Goal: Information Seeking & Learning: Compare options

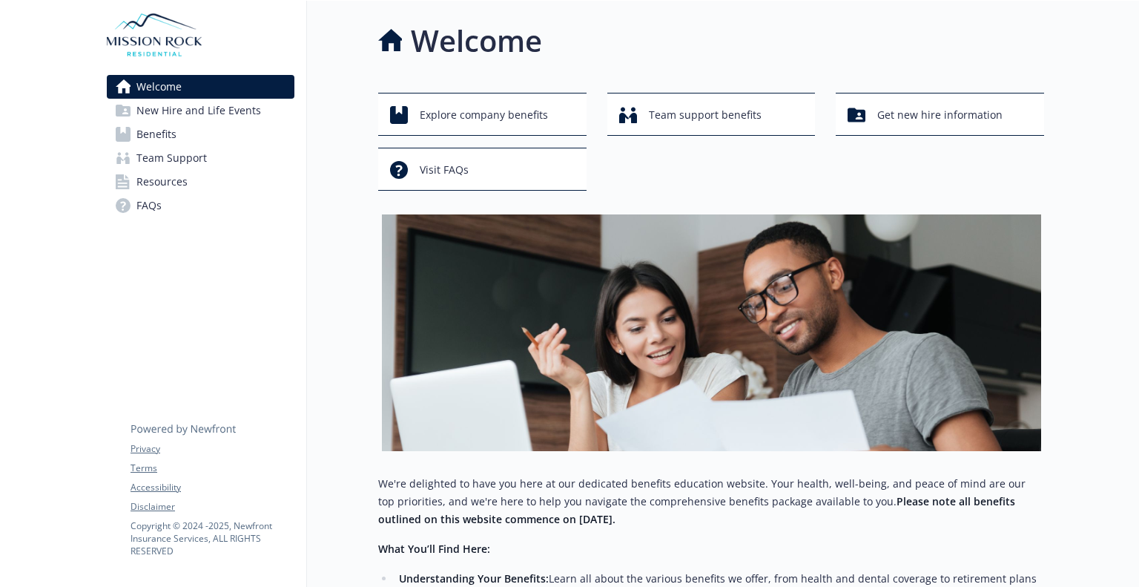
click at [159, 131] on span "Benefits" at bounding box center [156, 134] width 40 height 24
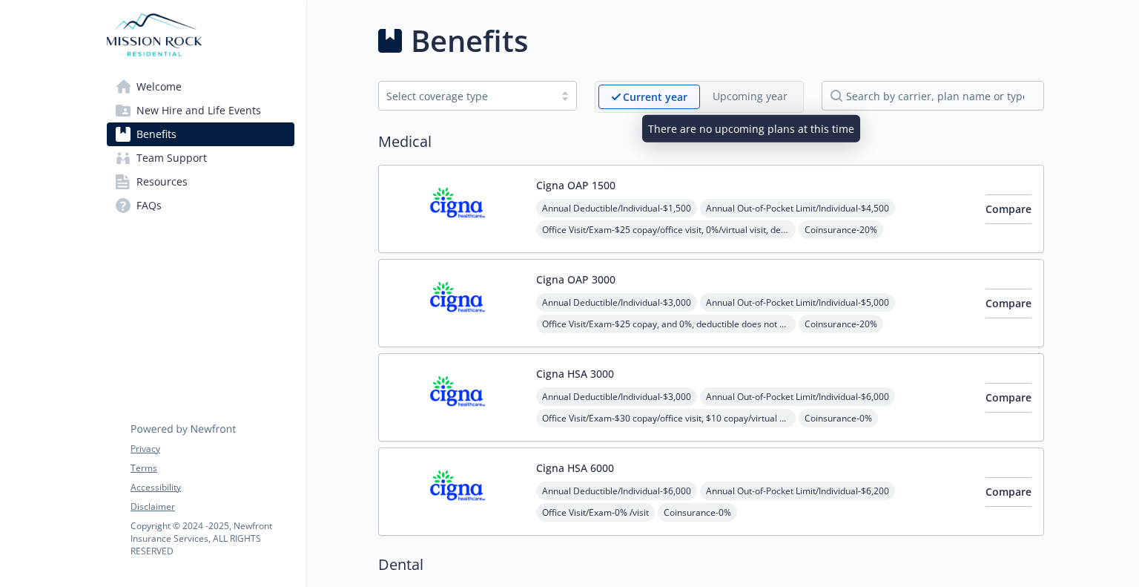
click at [748, 98] on p "Upcoming year" at bounding box center [750, 96] width 75 height 16
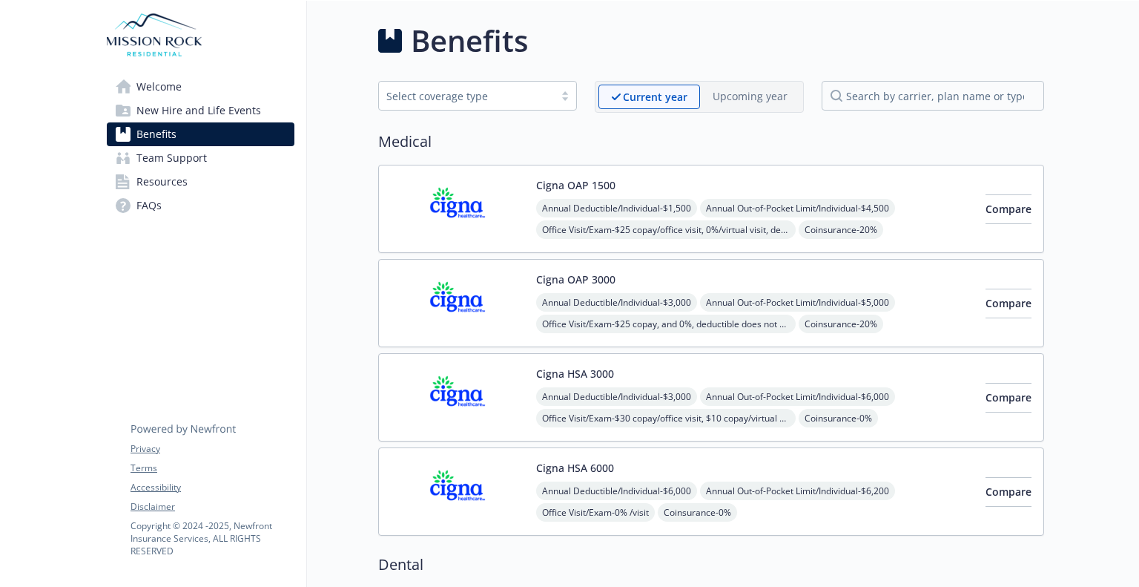
click at [573, 94] on div at bounding box center [565, 96] width 22 height 12
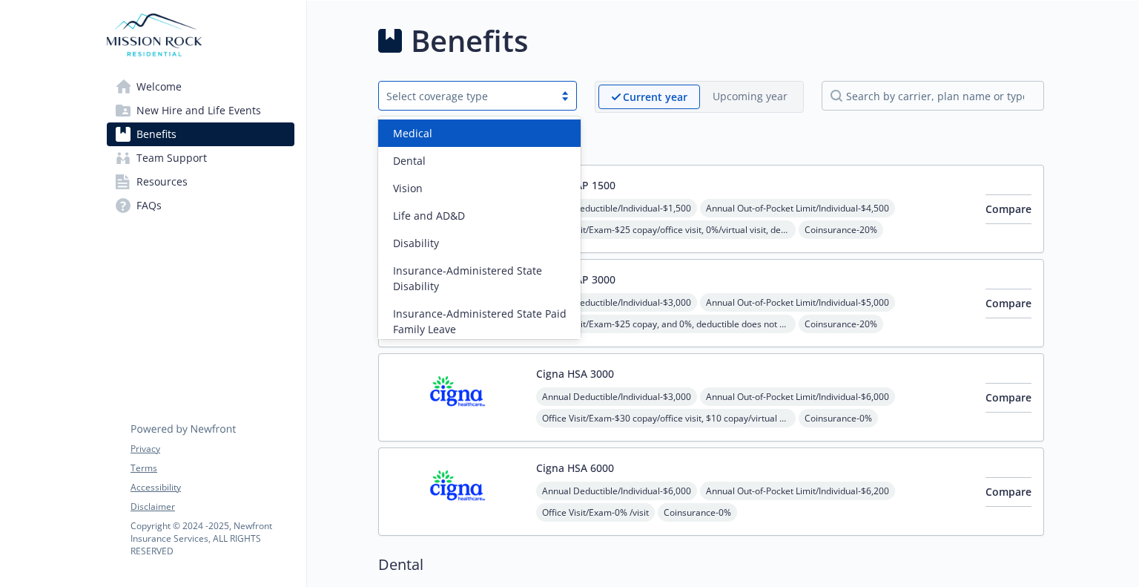
click at [573, 94] on div at bounding box center [565, 96] width 22 height 12
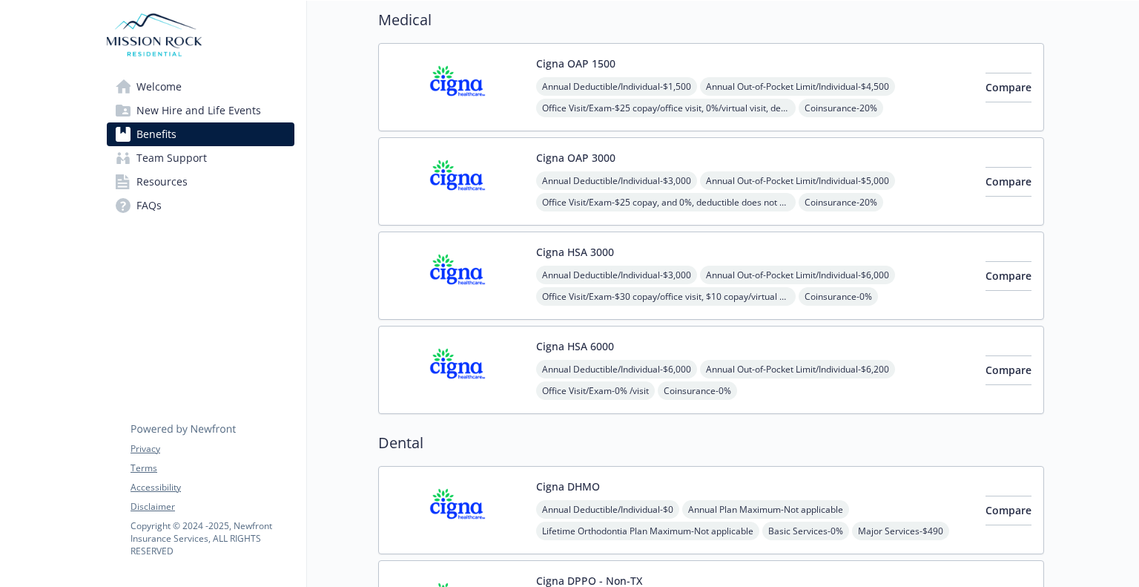
scroll to position [148, 0]
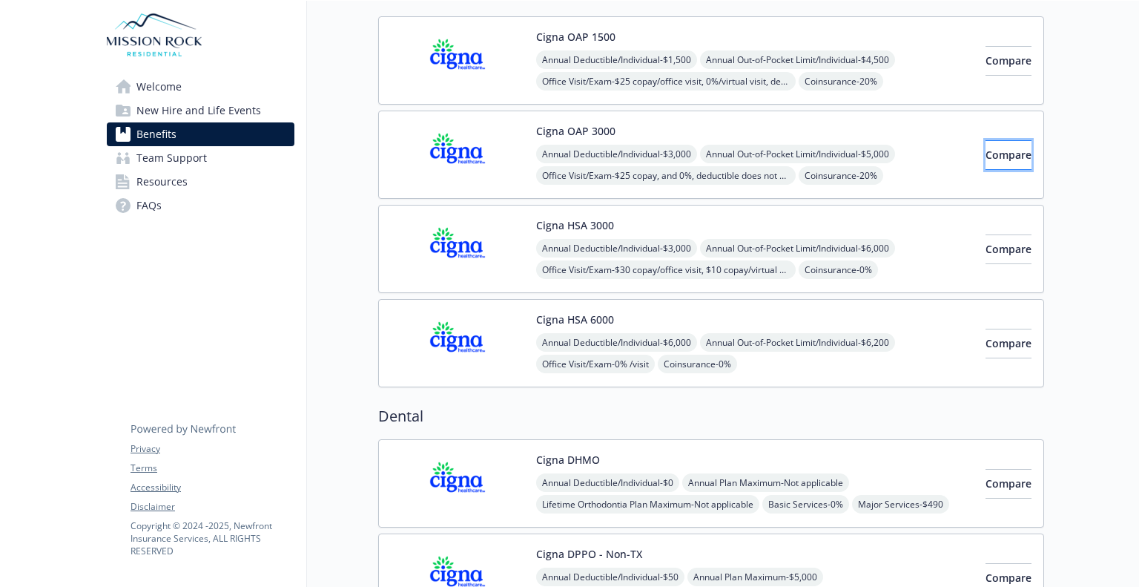
click at [986, 157] on span "Compare" at bounding box center [1009, 155] width 46 height 14
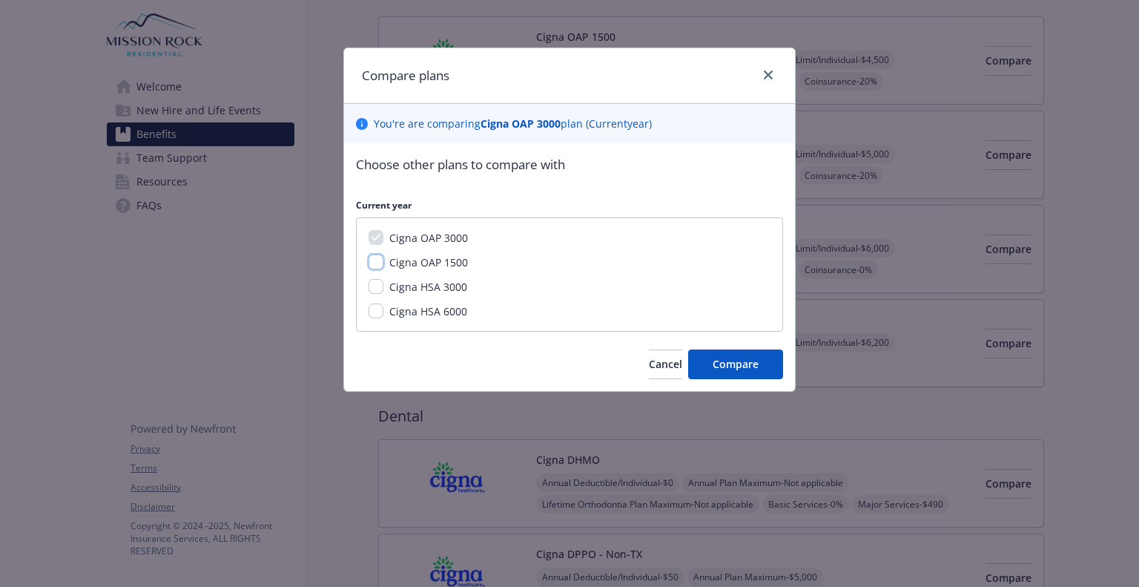
click at [375, 257] on input "Cigna OAP 1500" at bounding box center [376, 261] width 15 height 15
checkbox input "true"
click at [731, 359] on span "Compare" at bounding box center [736, 364] width 46 height 14
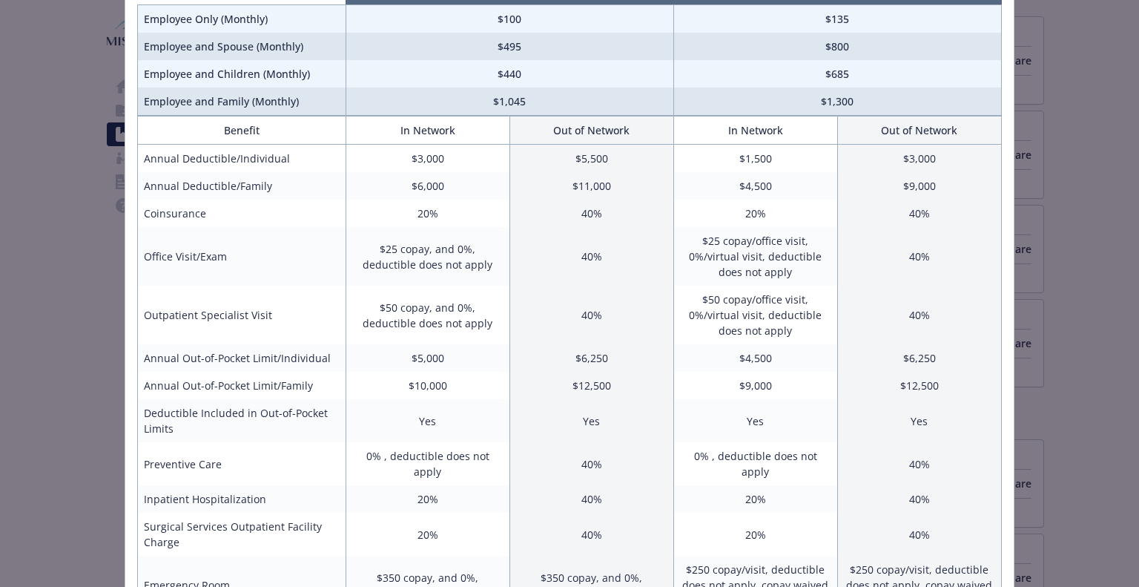
scroll to position [0, 0]
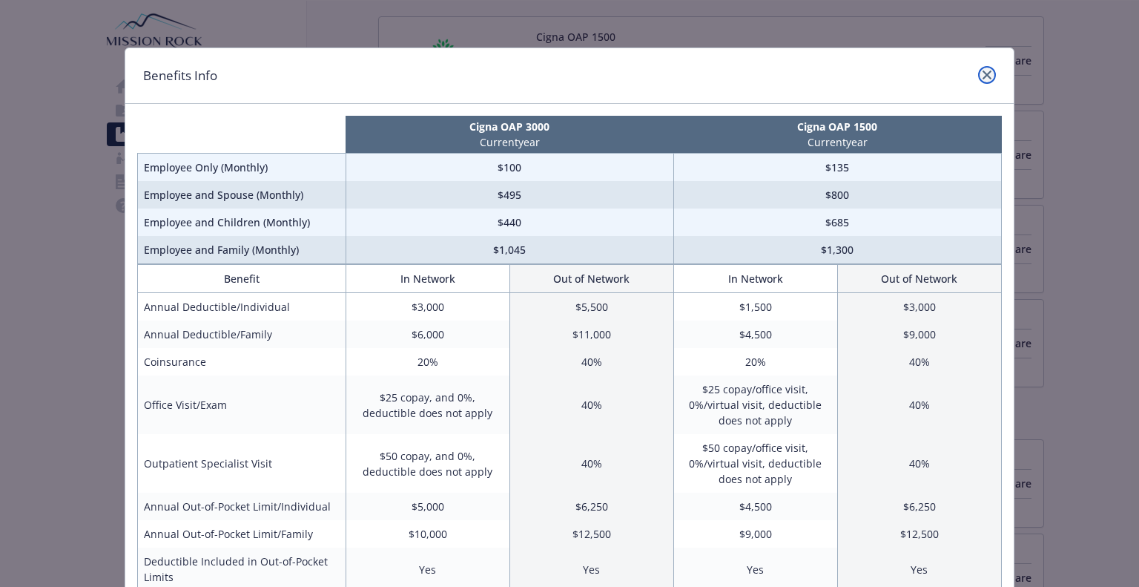
click at [983, 74] on icon "close" at bounding box center [987, 74] width 9 height 9
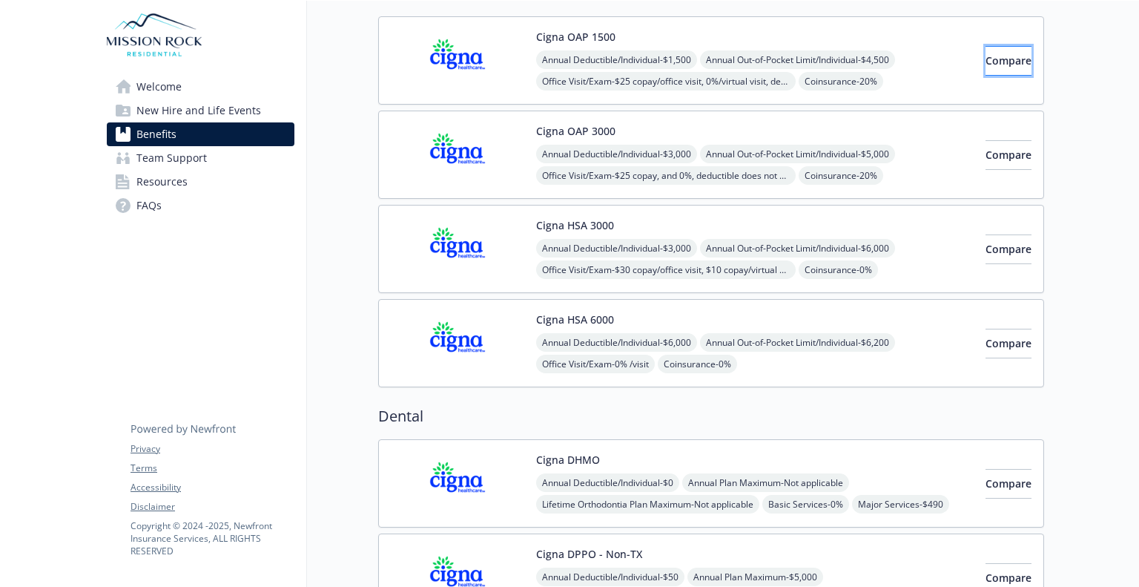
click at [991, 63] on span "Compare" at bounding box center [1009, 60] width 46 height 14
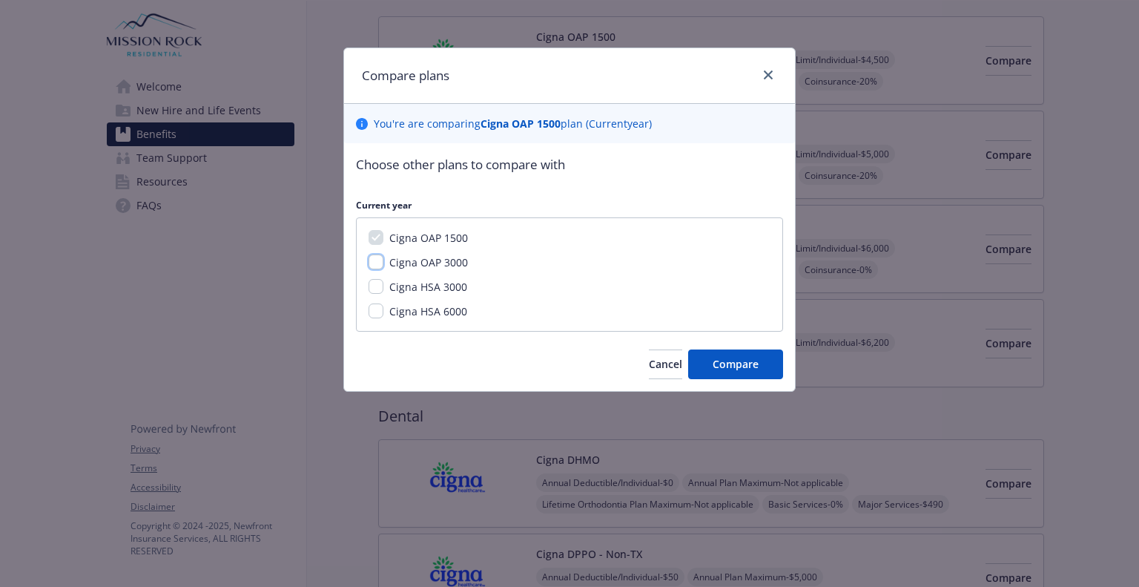
click at [377, 263] on input "Cigna OAP 3000" at bounding box center [376, 261] width 15 height 15
checkbox input "true"
drag, startPoint x: 379, startPoint y: 280, endPoint x: 378, endPoint y: 297, distance: 17.1
click at [379, 281] on input "Cigna HSA 3000" at bounding box center [376, 286] width 15 height 15
checkbox input "true"
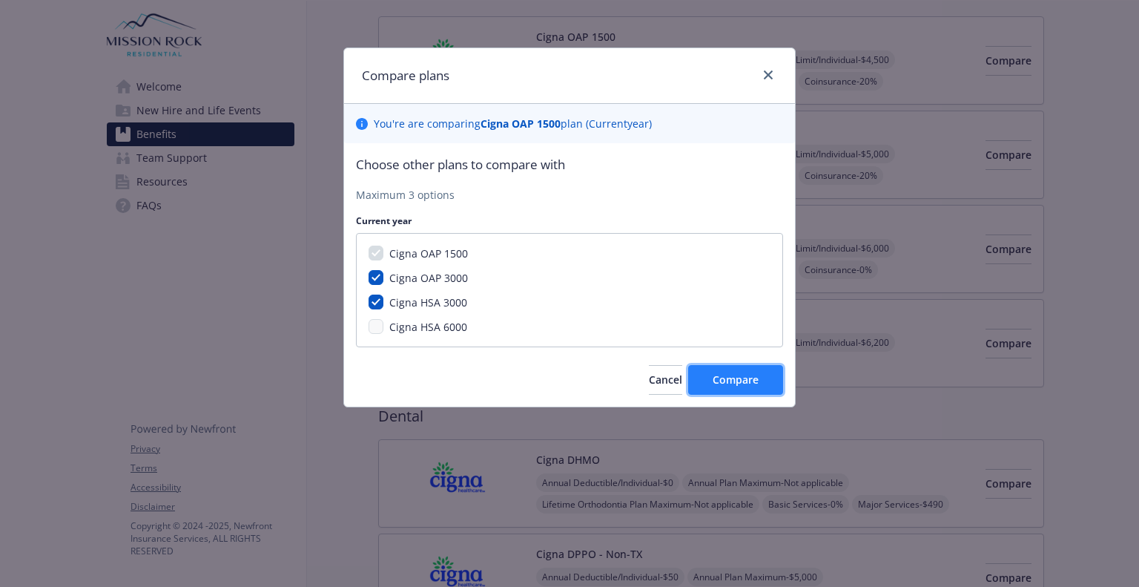
click at [746, 375] on span "Compare" at bounding box center [736, 379] width 46 height 14
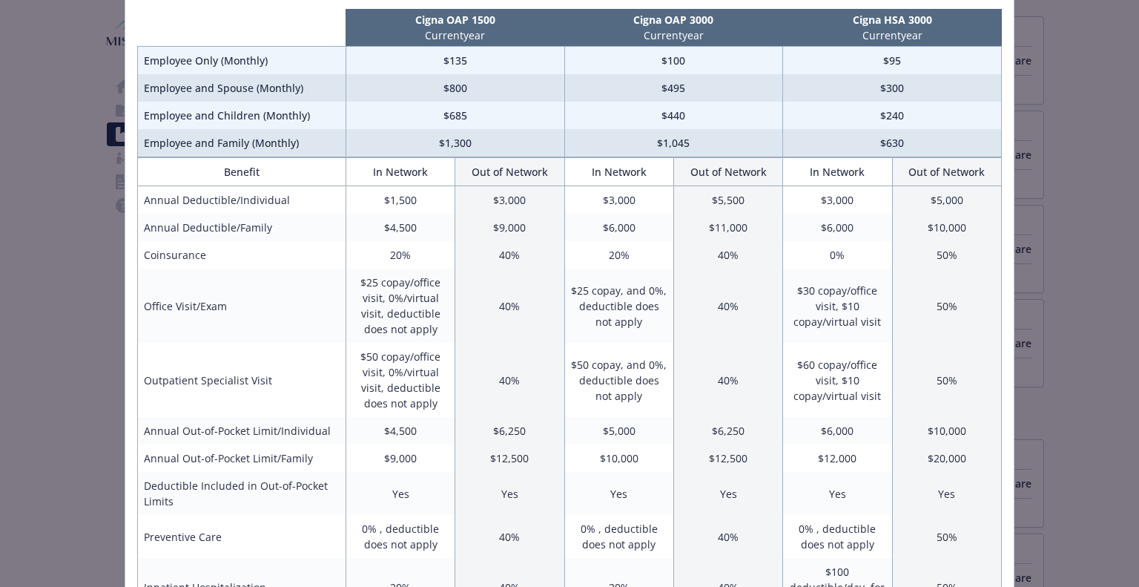
scroll to position [33, 0]
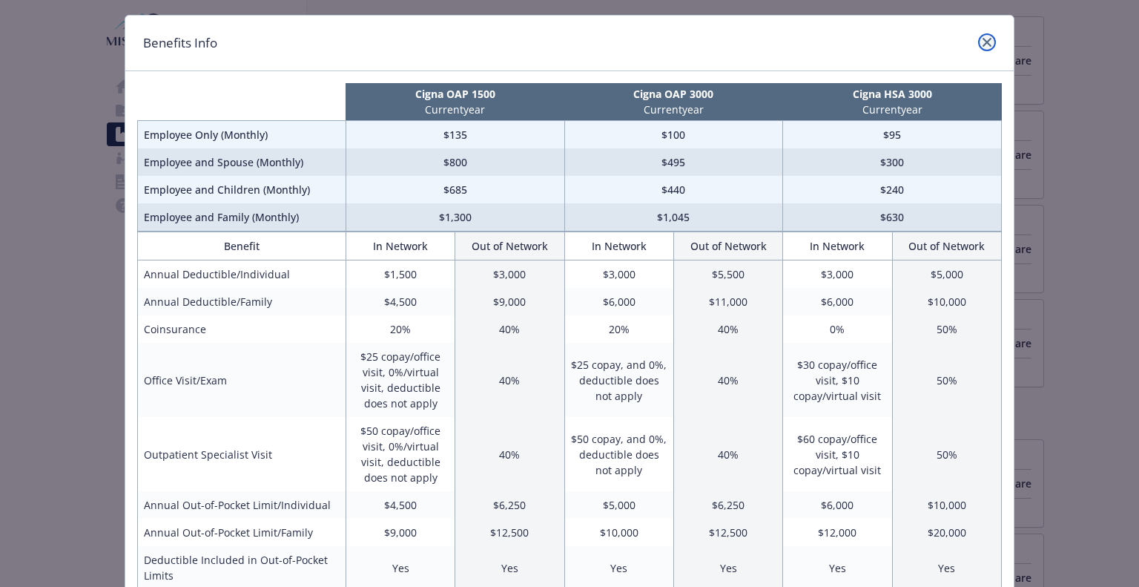
click at [983, 42] on icon "close" at bounding box center [987, 42] width 9 height 9
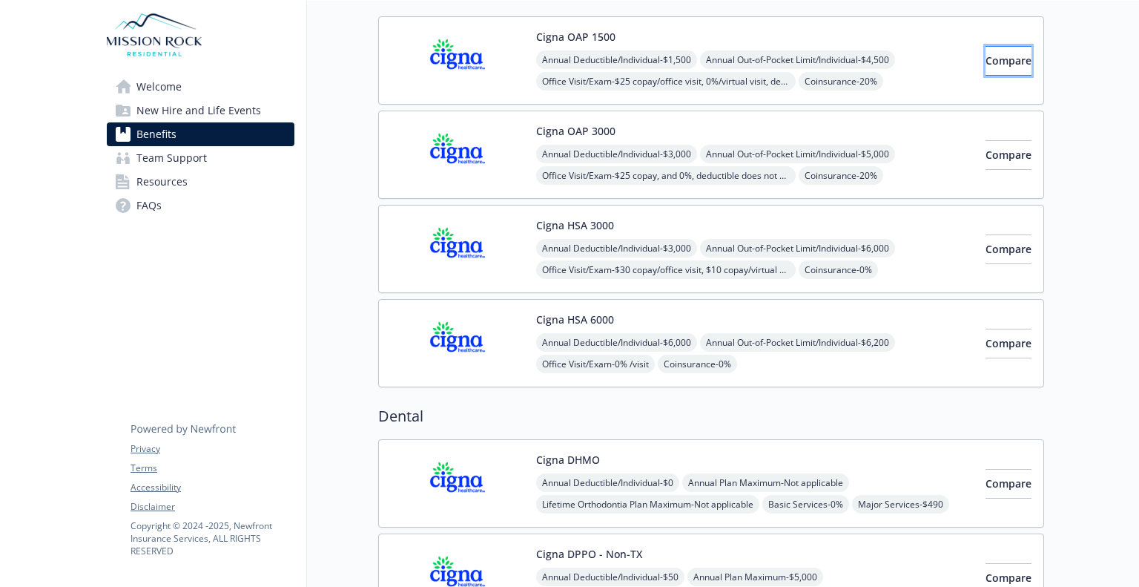
click at [1000, 65] on span "Compare" at bounding box center [1009, 60] width 46 height 14
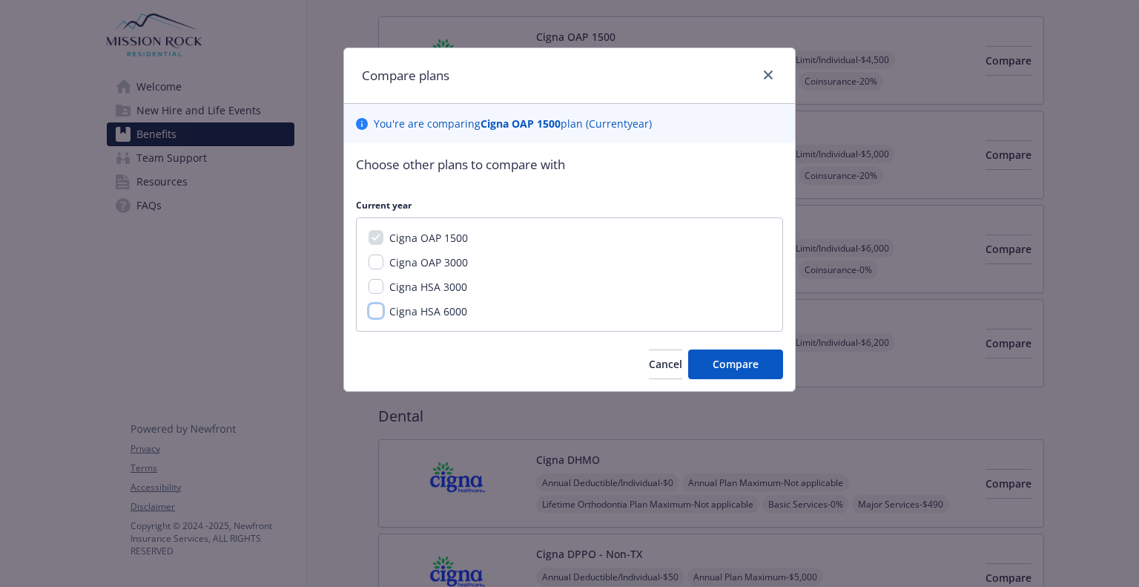
click at [375, 311] on input "Cigna HSA 6000" at bounding box center [376, 310] width 15 height 15
checkbox input "true"
click at [731, 355] on button "Compare" at bounding box center [735, 364] width 95 height 30
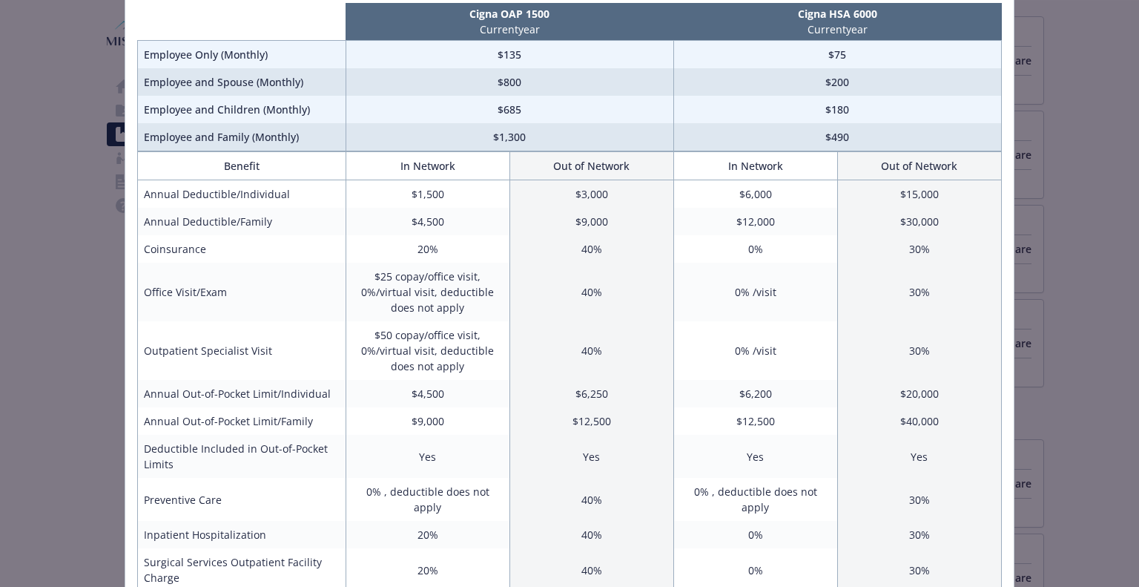
scroll to position [148, 0]
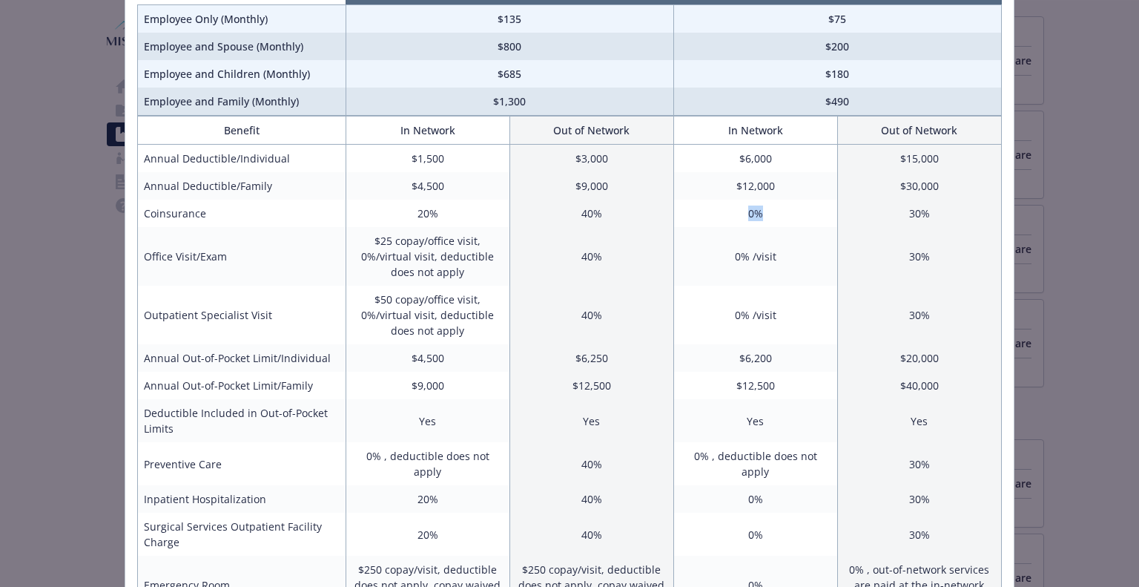
drag, startPoint x: 756, startPoint y: 214, endPoint x: 731, endPoint y: 214, distance: 24.5
click at [731, 214] on td "0%" at bounding box center [756, 213] width 164 height 27
click at [775, 261] on td "0% /visit" at bounding box center [756, 256] width 164 height 59
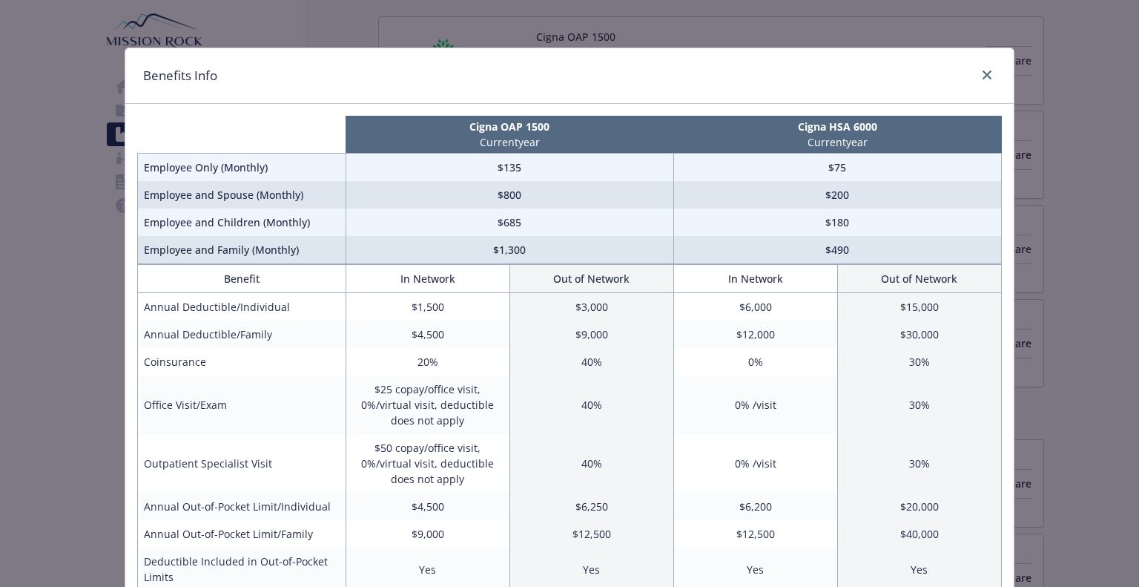
scroll to position [0, 0]
click at [983, 77] on icon "close" at bounding box center [987, 74] width 9 height 9
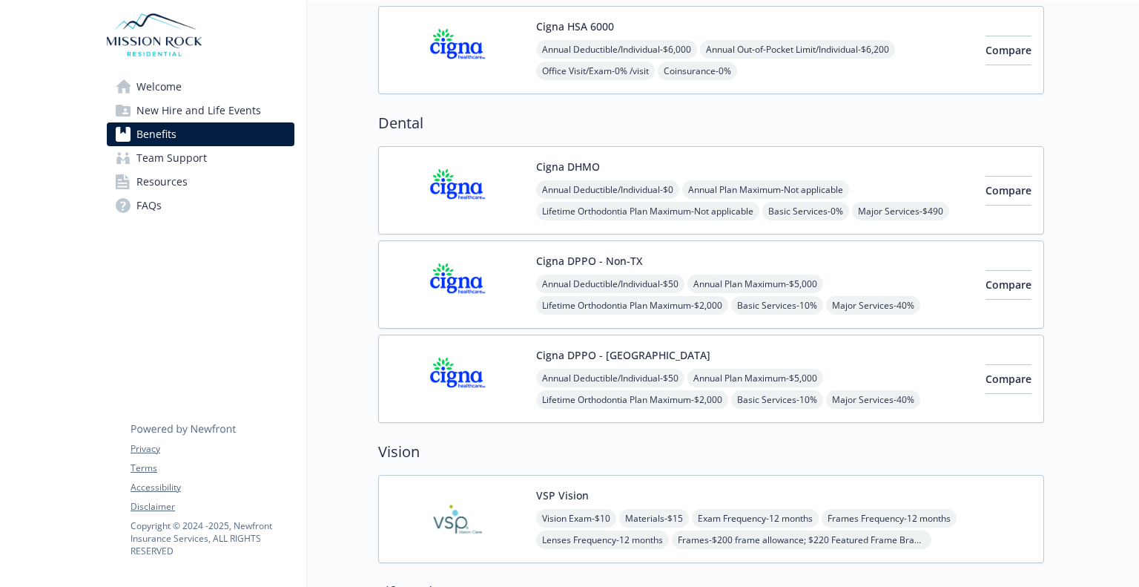
scroll to position [445, 0]
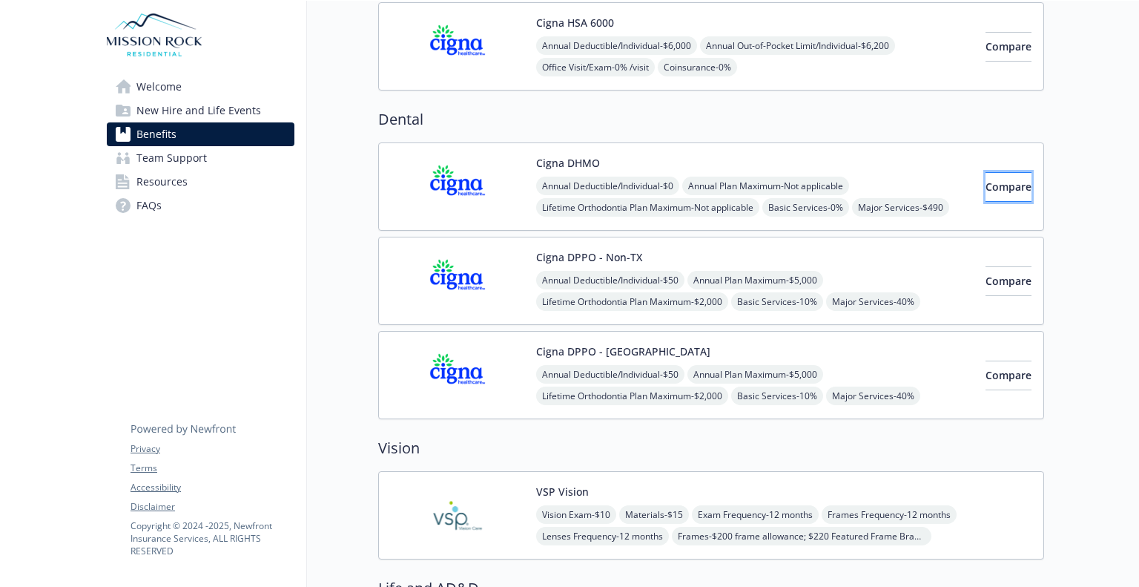
click at [998, 184] on span "Compare" at bounding box center [1009, 187] width 46 height 14
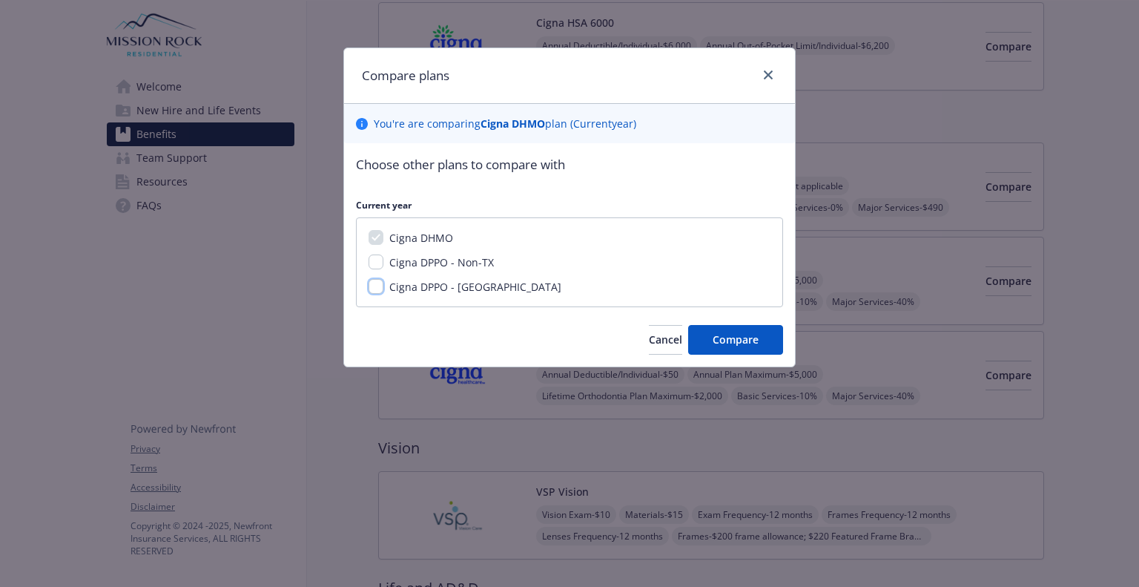
click at [377, 286] on input "Cigna DPPO - [GEOGRAPHIC_DATA]" at bounding box center [376, 286] width 15 height 15
checkbox input "true"
click at [743, 339] on span "Compare" at bounding box center [736, 339] width 46 height 14
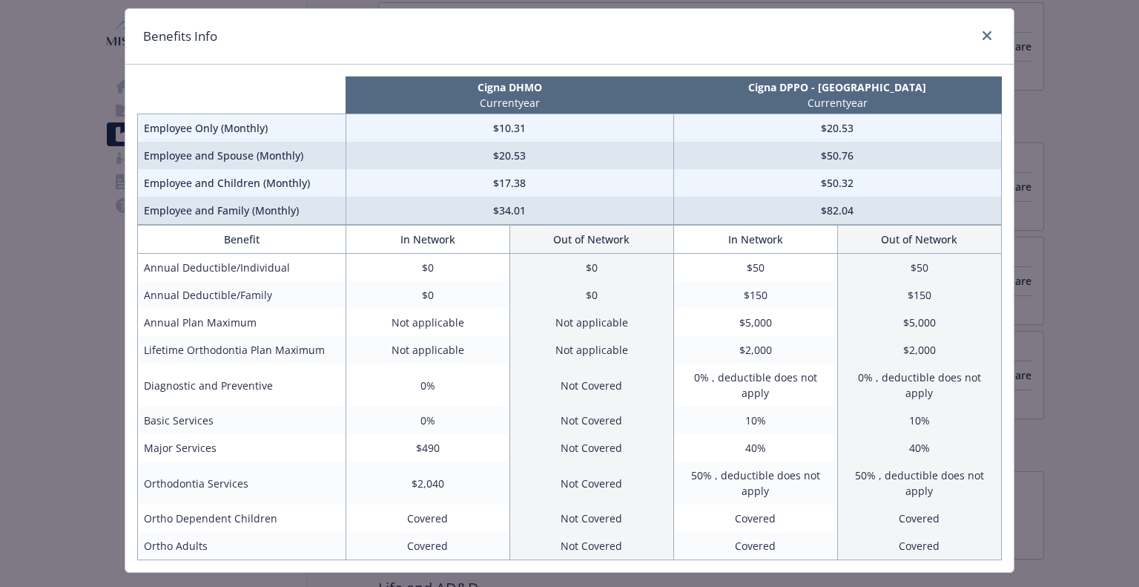
scroll to position [56, 0]
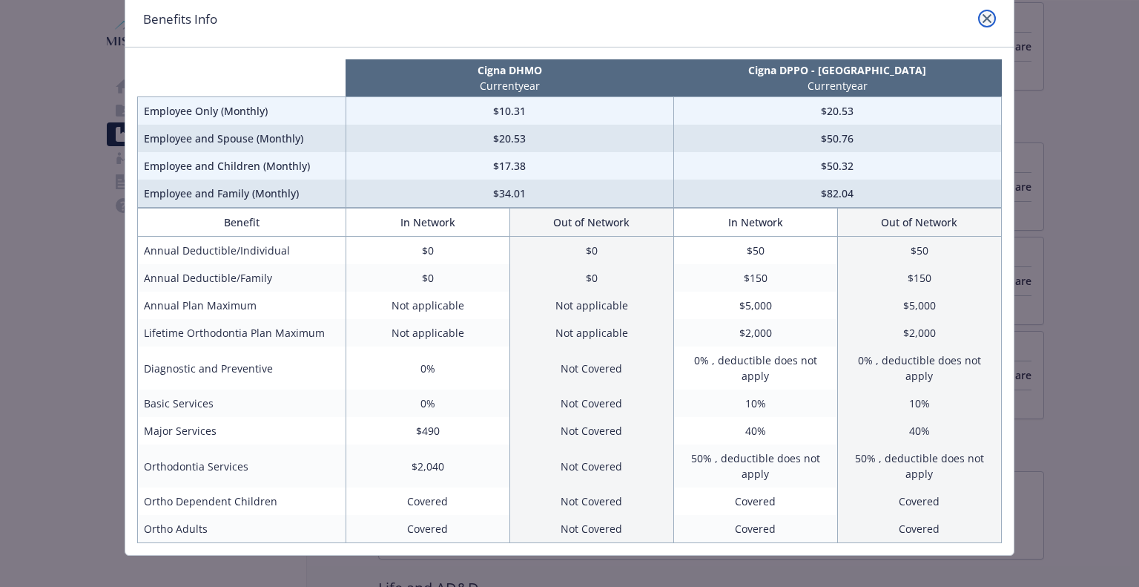
click at [981, 10] on link "close" at bounding box center [987, 19] width 18 height 18
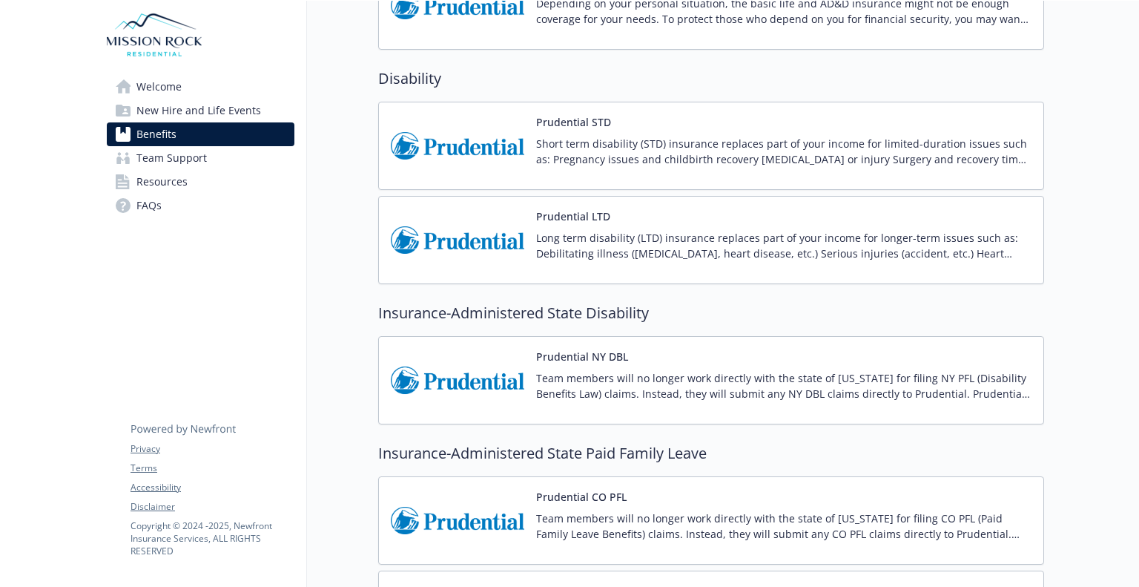
scroll to position [1166, 0]
